Goal: Task Accomplishment & Management: Use online tool/utility

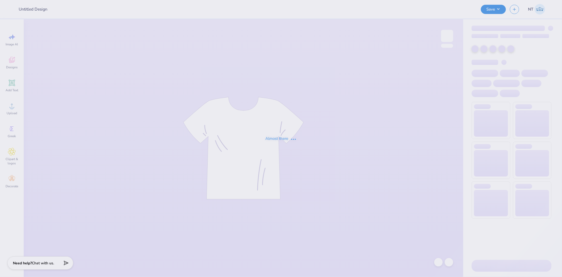
type input "YKD New Logo"
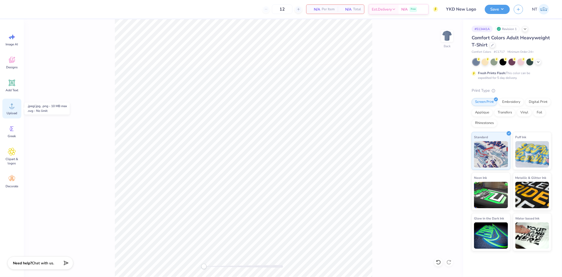
click at [15, 111] on span "Upload" at bounding box center [12, 113] width 11 height 4
click at [449, 159] on icon at bounding box center [449, 157] width 7 height 6
click at [13, 85] on icon at bounding box center [12, 83] width 8 height 8
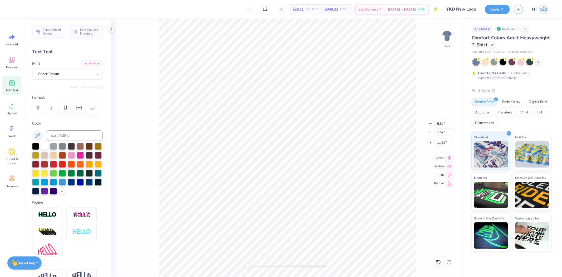
click at [94, 64] on button "Add Font" at bounding box center [92, 63] width 22 height 7
type textarea "[US_STATE] BAR ASSOCIATION"
type input "8.00"
type input "6.98"
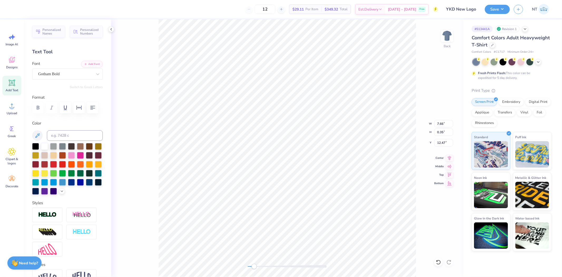
type input "3.00"
type input "7.66"
type input "0.35"
type input "6.31"
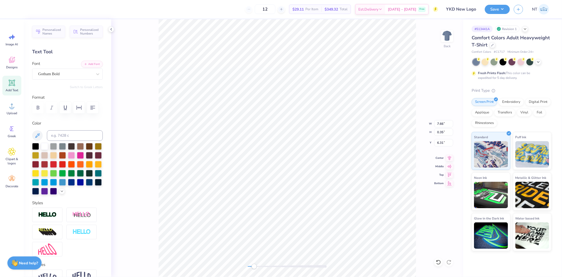
type textarea "[US_STATE] BAR ASSOCIATION YOUNG LAWYERS DIVISION"
click at [87, 113] on button "button" at bounding box center [93, 108] width 12 height 12
type input "8.00"
type input "6.98"
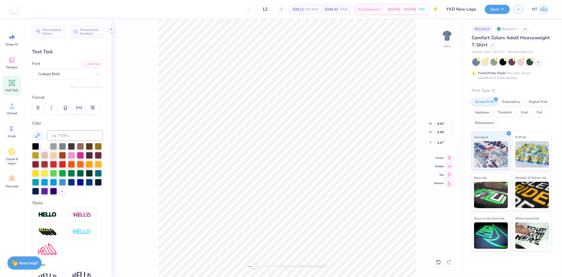
type input "4.47"
type input "10.12"
type input "9.92"
type input "2.51"
type input "10.12"
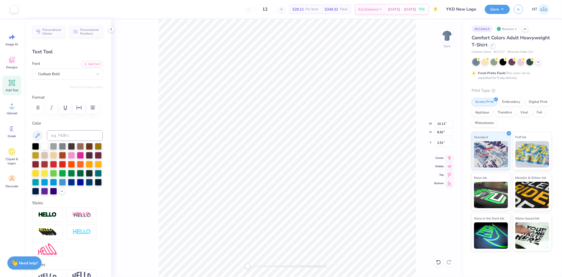
type input "8.82"
type input "2.51"
click at [441, 120] on input "10.12" at bounding box center [443, 123] width 19 height 7
type input "9"
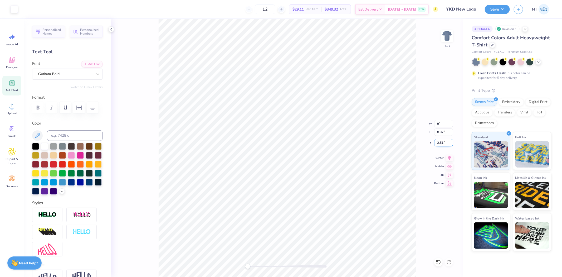
click at [436, 141] on input "2.51" at bounding box center [443, 142] width 19 height 7
type input "3"
click at [499, 8] on button "Save" at bounding box center [497, 8] width 25 height 9
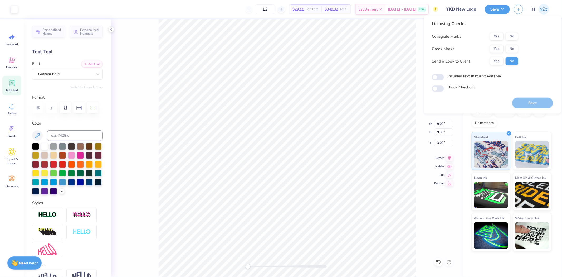
click at [512, 31] on div "Licensing Checks Collegiate Marks Yes No Greek Marks Yes No Send a Copy to Clie…" at bounding box center [475, 45] width 86 height 49
click at [512, 37] on button "No" at bounding box center [511, 36] width 13 height 8
click at [513, 47] on button "No" at bounding box center [511, 49] width 13 height 8
click at [459, 77] on label "Includes text that isn't editable" at bounding box center [473, 76] width 53 height 6
click at [444, 77] on input "Includes text that isn't editable" at bounding box center [438, 77] width 12 height 6
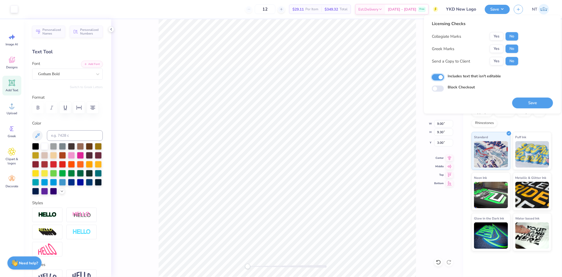
checkbox input "true"
click at [530, 103] on button "Save" at bounding box center [532, 102] width 41 height 11
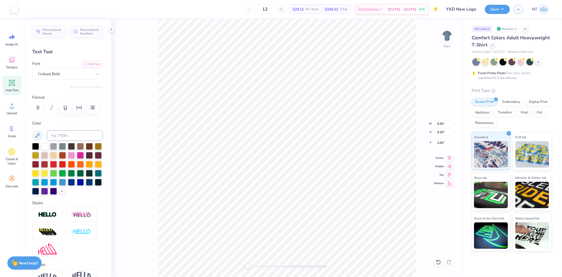
click at [509, 2] on div "Save NT" at bounding box center [523, 9] width 77 height 18
click at [507, 10] on button "Save" at bounding box center [497, 8] width 25 height 9
